Goal: Navigation & Orientation: Understand site structure

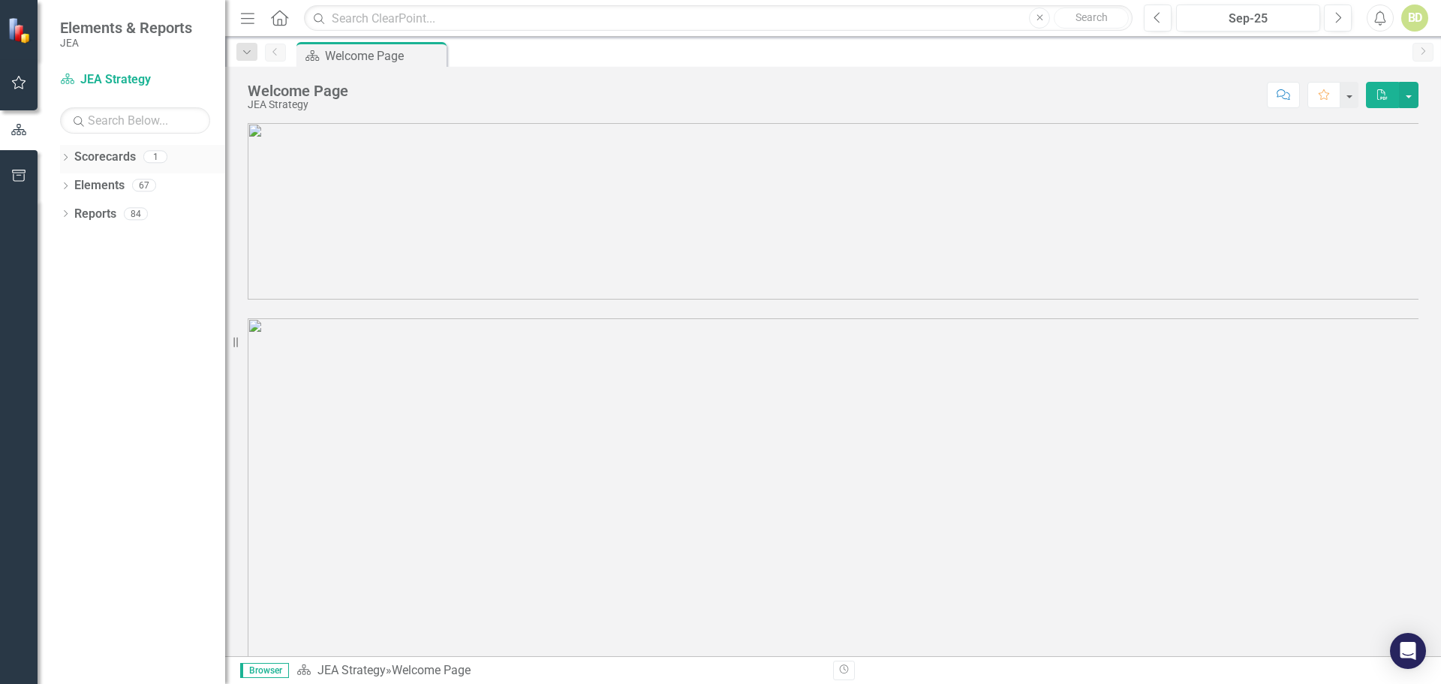
click at [70, 158] on icon "Dropdown" at bounding box center [65, 159] width 11 height 8
click at [123, 182] on link "JEA Strategy" at bounding box center [154, 185] width 143 height 17
click at [66, 216] on icon "Dropdown" at bounding box center [65, 215] width 11 height 8
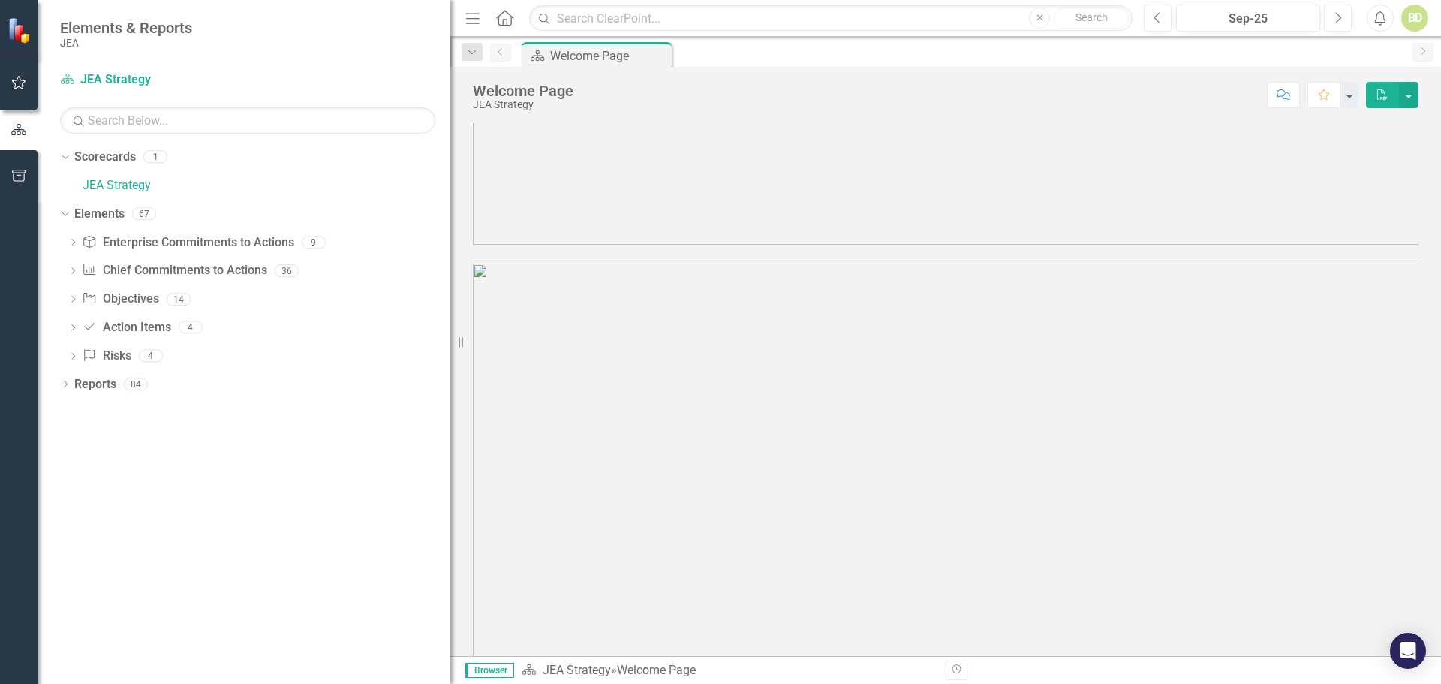
drag, startPoint x: 228, startPoint y: 291, endPoint x: 469, endPoint y: 289, distance: 240.9
click at [469, 289] on div "Elements & Reports JEA Scorecard JEA Strategy Search Dropdown Scorecards 1 JEA …" at bounding box center [720, 342] width 1441 height 684
click at [71, 245] on icon "Dropdown" at bounding box center [73, 243] width 11 height 8
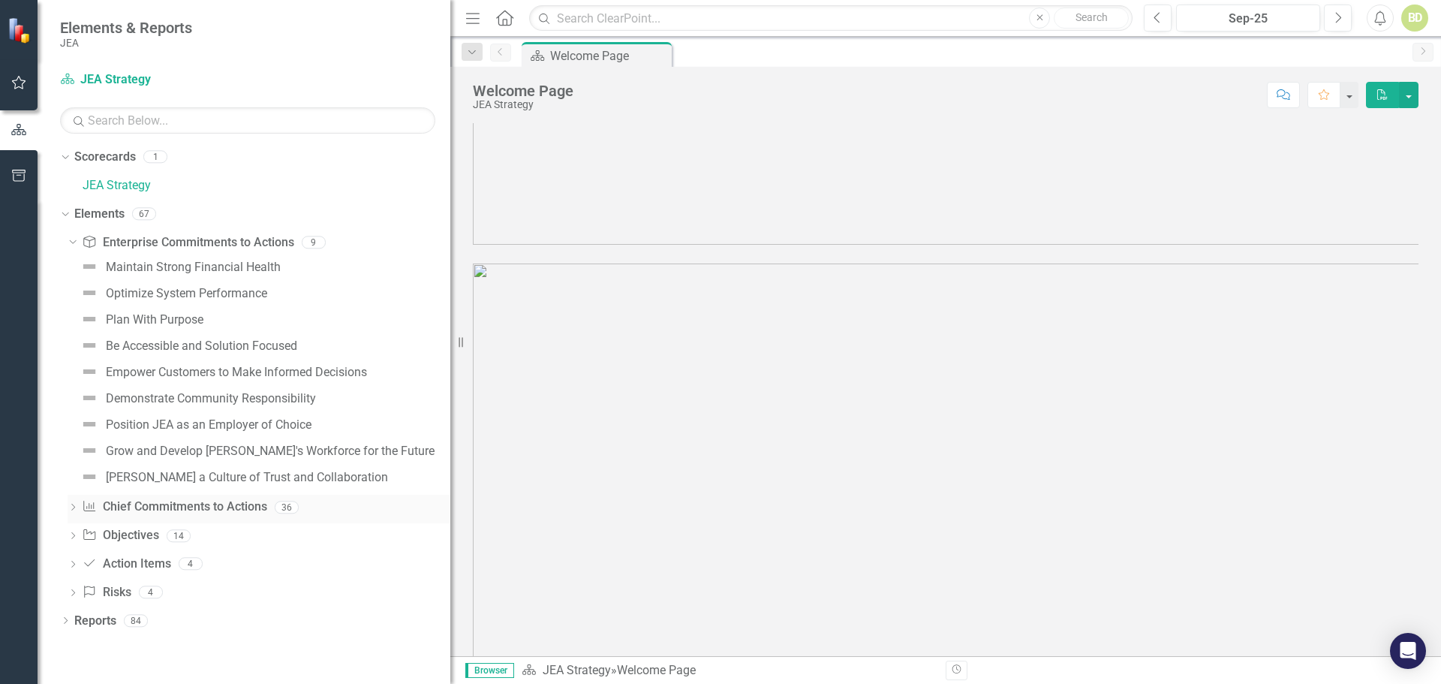
click at [74, 504] on icon "Dropdown" at bounding box center [73, 508] width 11 height 8
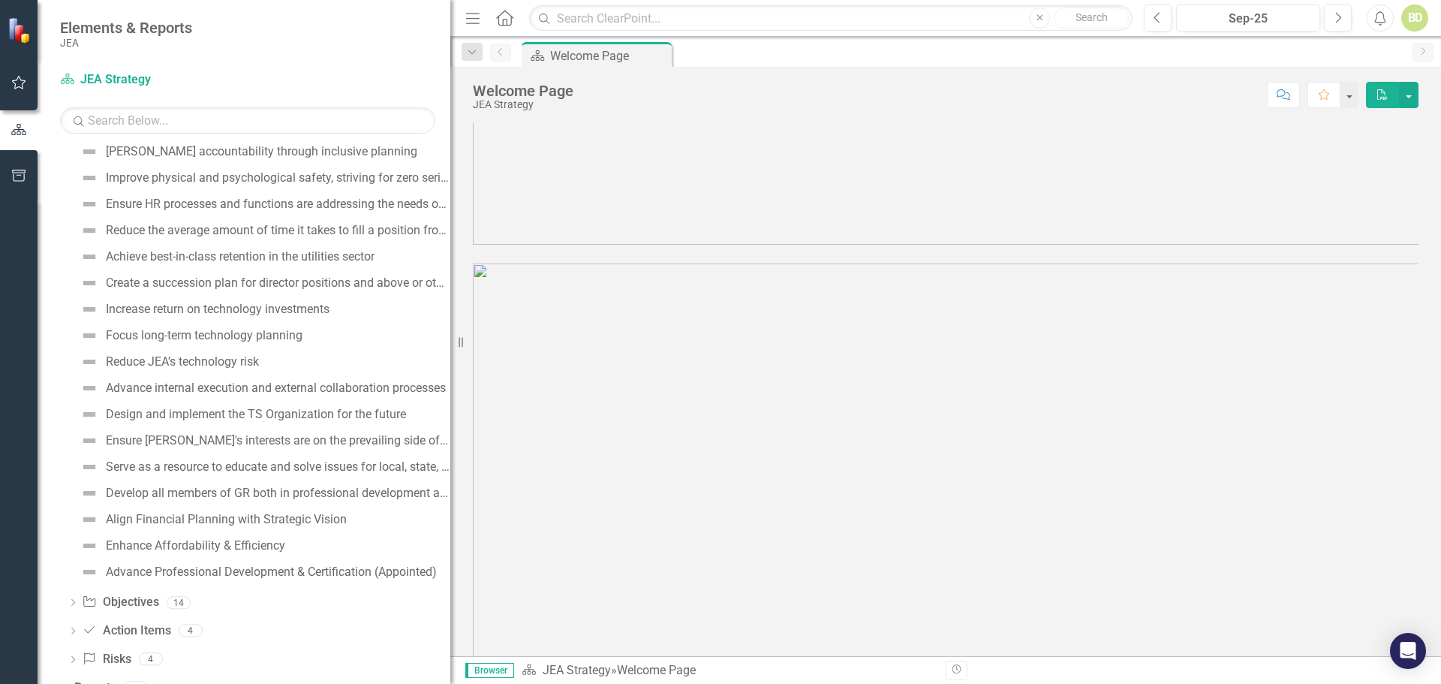
scroll to position [663, 0]
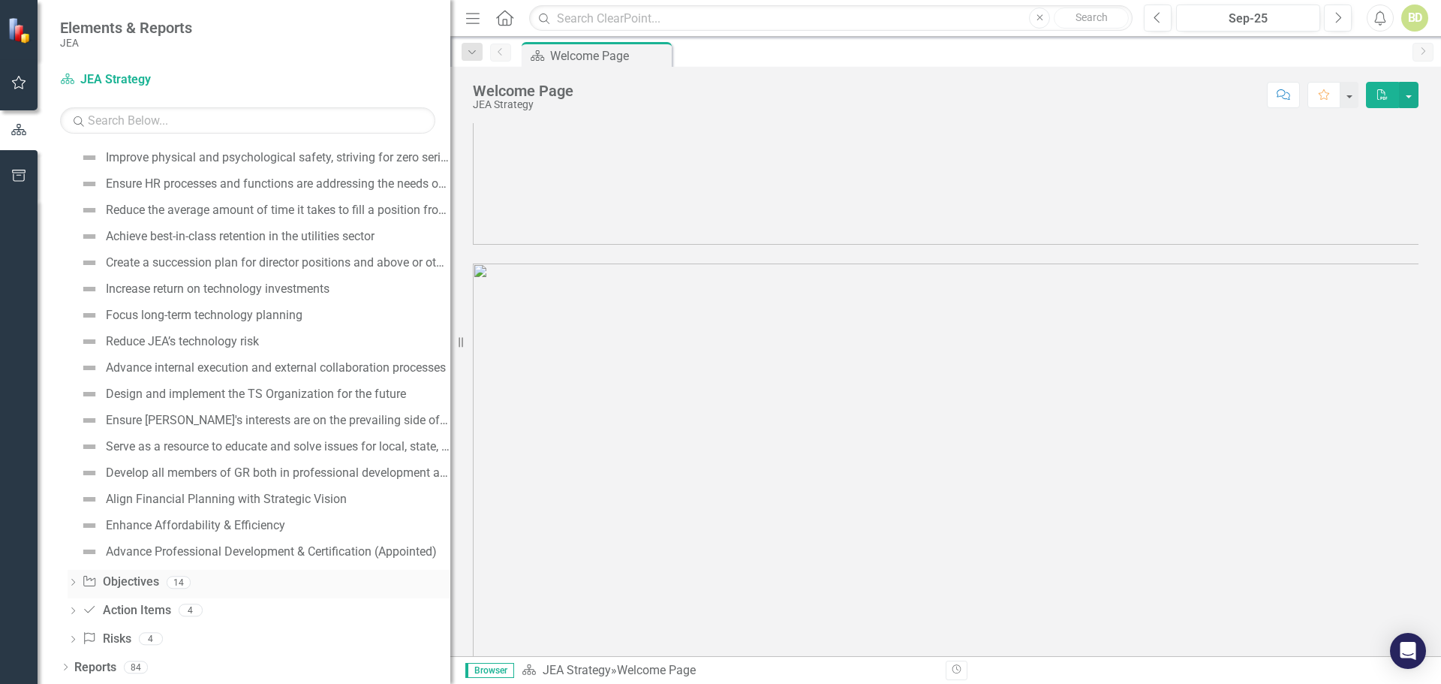
click at [71, 580] on icon "Dropdown" at bounding box center [73, 583] width 11 height 8
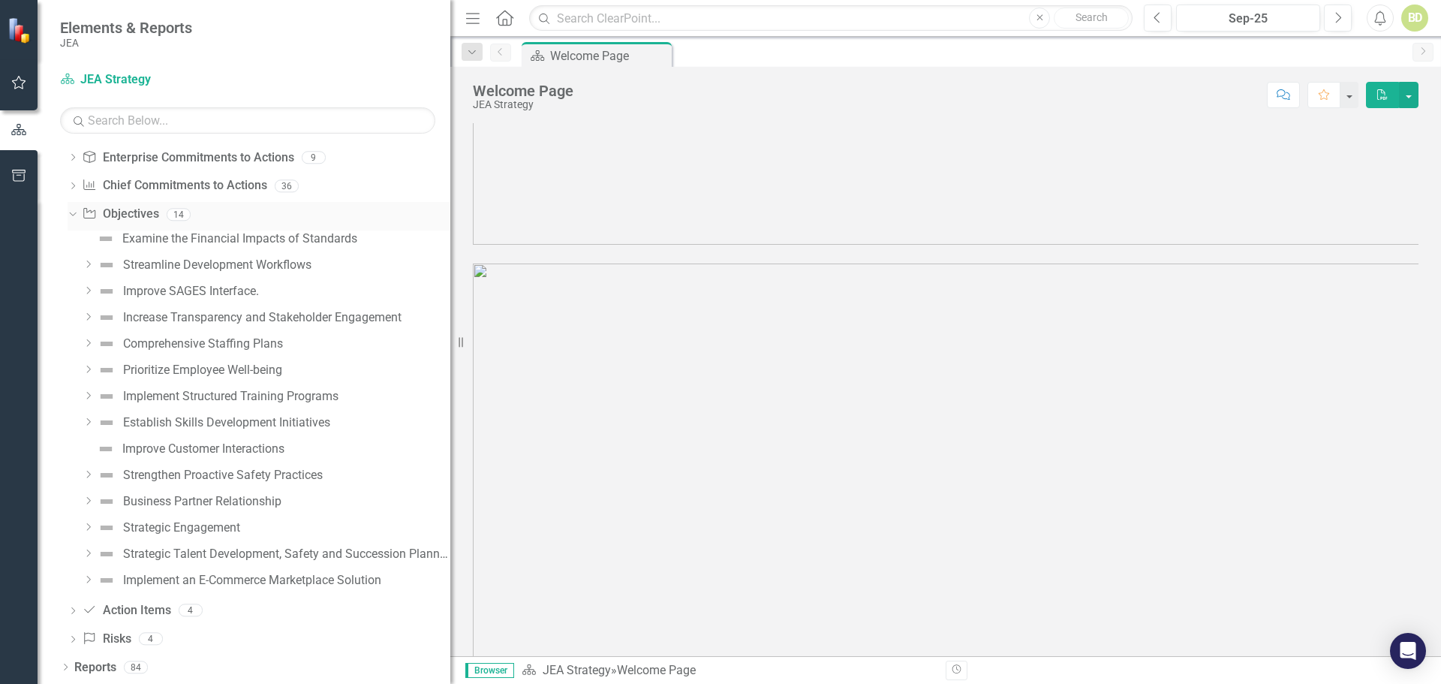
scroll to position [85, 0]
click at [74, 612] on icon "Dropdown" at bounding box center [73, 612] width 11 height 8
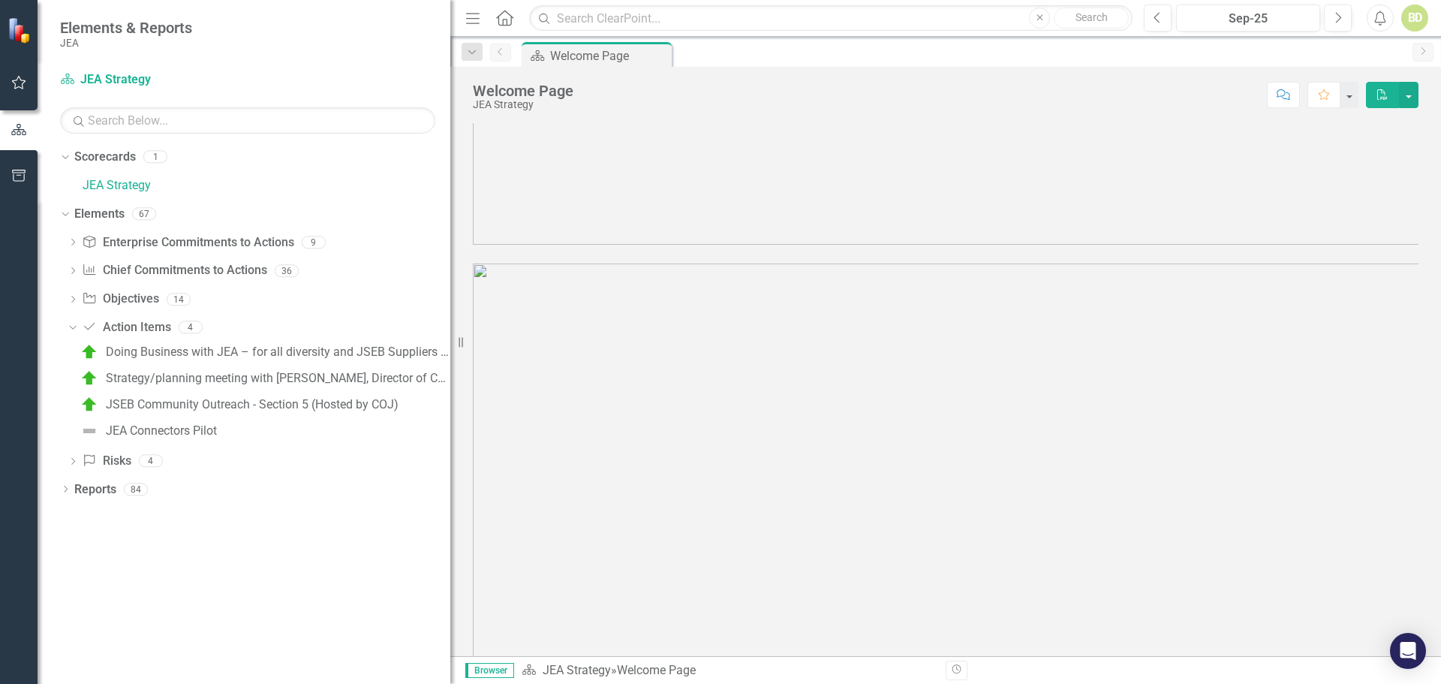
scroll to position [0, 0]
click at [70, 461] on icon "Dropdown" at bounding box center [73, 463] width 11 height 8
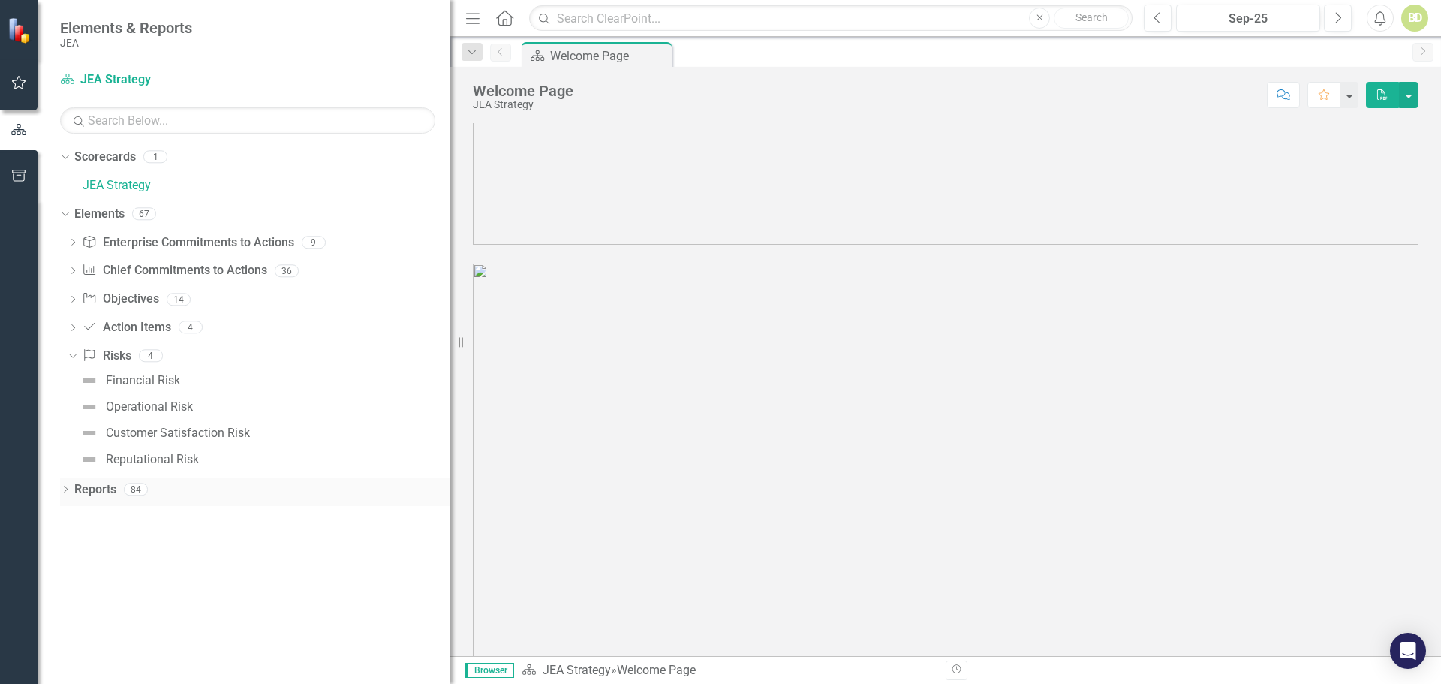
click at [67, 486] on div "Dropdown" at bounding box center [65, 491] width 11 height 13
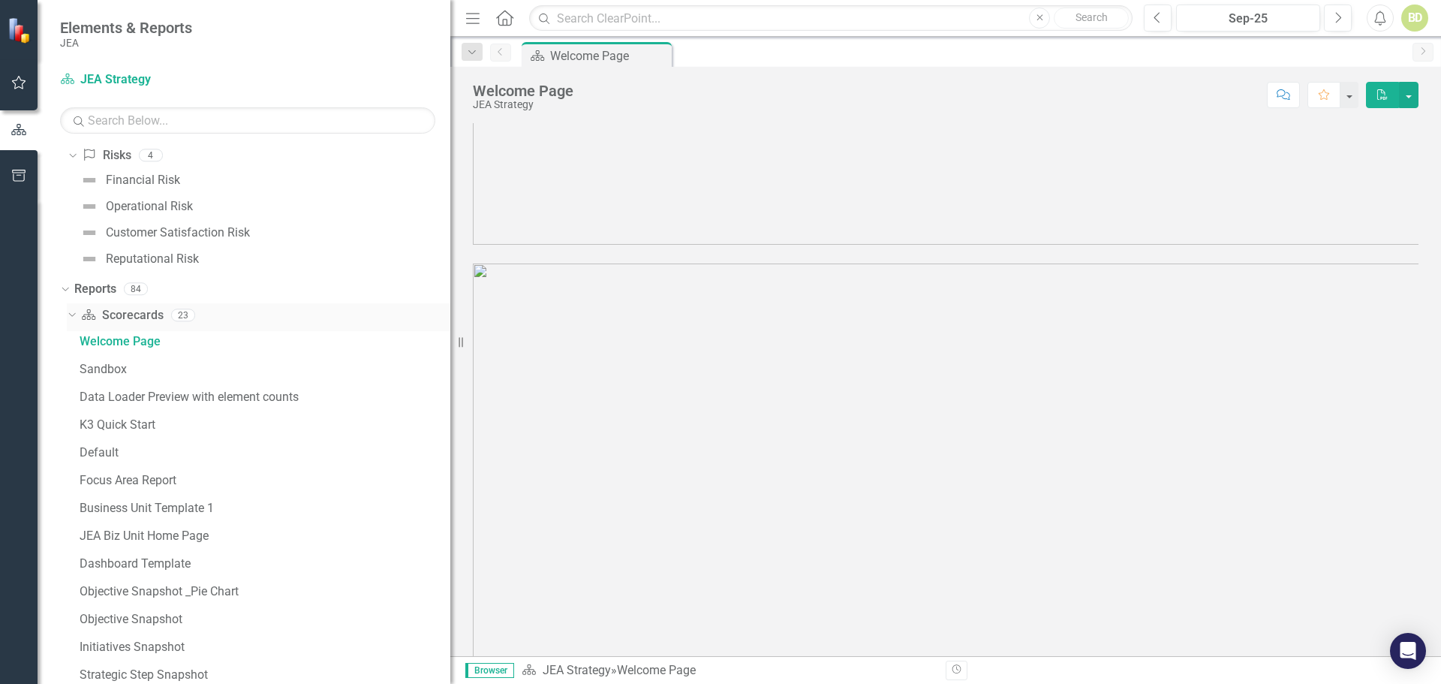
scroll to position [400, 0]
